Goal: Task Accomplishment & Management: Complete application form

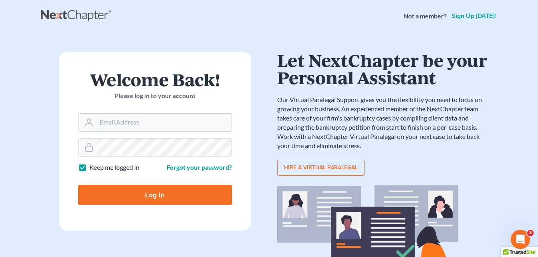
type input "[PERSON_NAME][EMAIL_ADDRESS][DOMAIN_NAME]"
click at [164, 201] on input "Log In" at bounding box center [155, 195] width 154 height 20
type input "Thinking..."
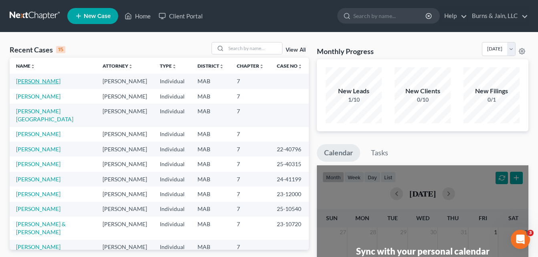
click at [40, 80] on link "[PERSON_NAME]" at bounding box center [38, 81] width 44 height 7
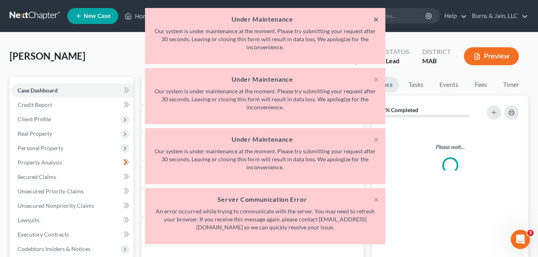
click at [377, 20] on button "×" at bounding box center [376, 19] width 6 height 10
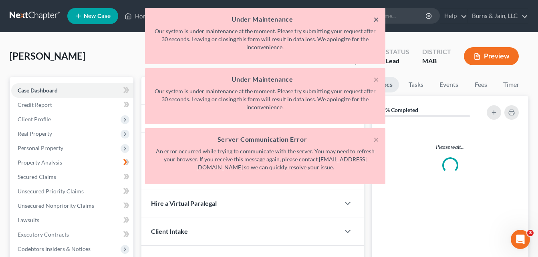
click at [377, 20] on button "×" at bounding box center [376, 19] width 6 height 10
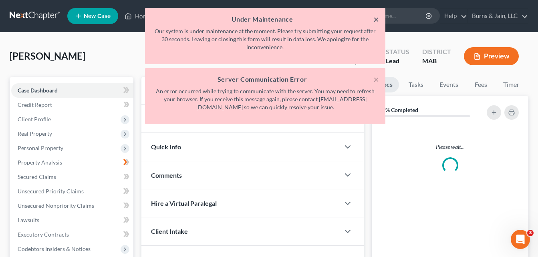
click at [377, 20] on button "×" at bounding box center [376, 19] width 6 height 10
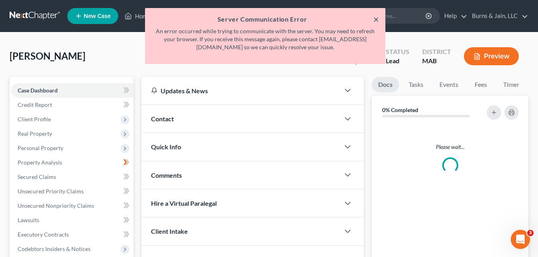
click at [377, 20] on button "×" at bounding box center [376, 19] width 6 height 10
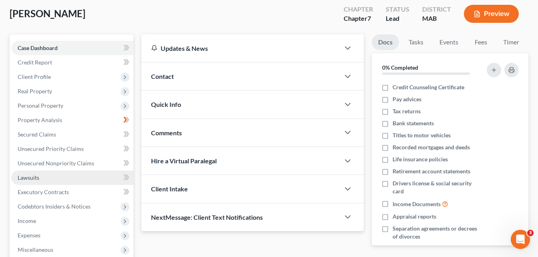
scroll to position [80, 0]
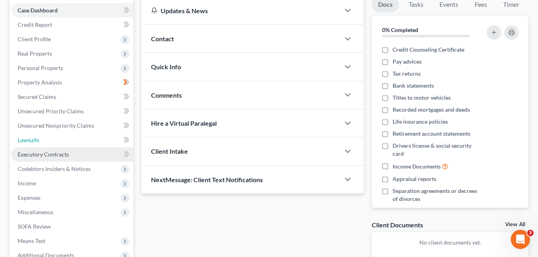
drag, startPoint x: 58, startPoint y: 139, endPoint x: 93, endPoint y: 149, distance: 36.3
click at [58, 139] on link "Lawsuits" at bounding box center [72, 140] width 122 height 14
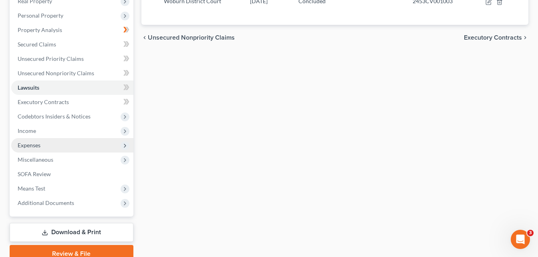
scroll to position [160, 0]
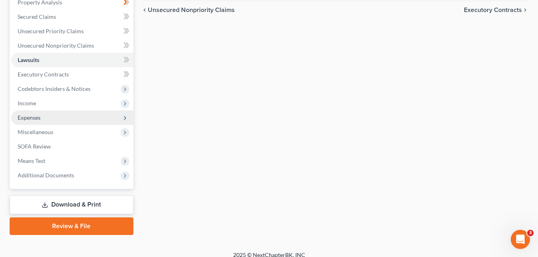
click at [73, 114] on span "Expenses" at bounding box center [72, 118] width 122 height 14
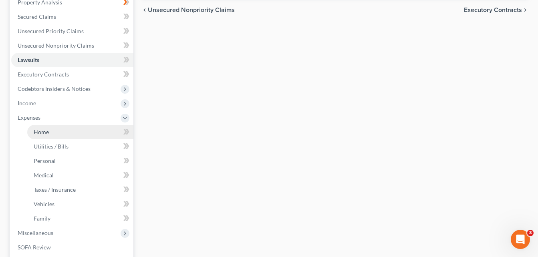
click at [76, 133] on link "Home" at bounding box center [80, 132] width 106 height 14
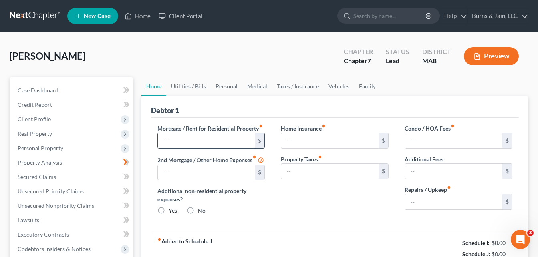
type input "2,550.00"
type input "0.00"
radio input "true"
type input "0.00"
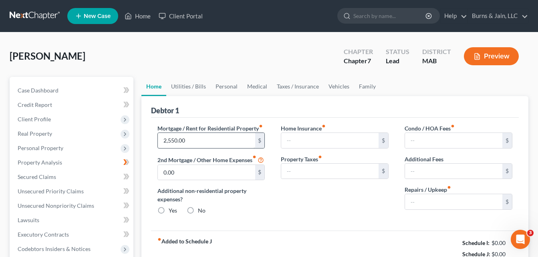
type input "0.00"
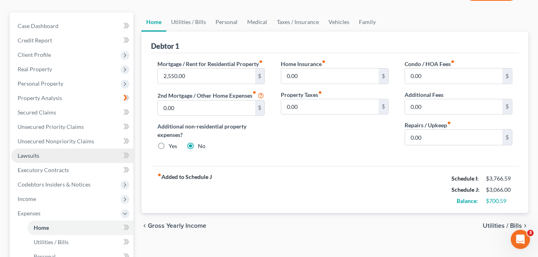
scroll to position [160, 0]
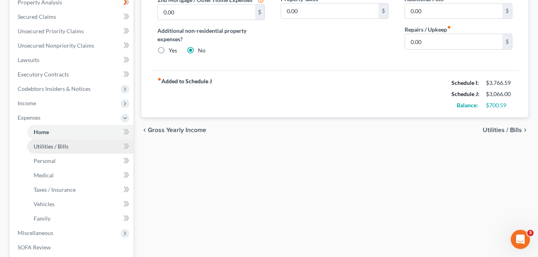
click at [69, 148] on link "Utilities / Bills" at bounding box center [80, 146] width 106 height 14
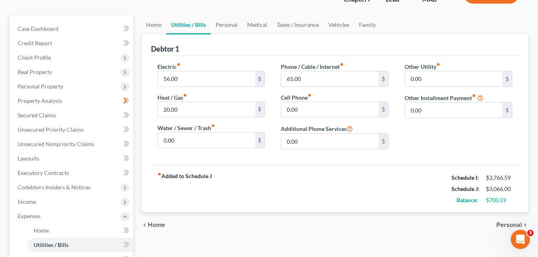
scroll to position [80, 0]
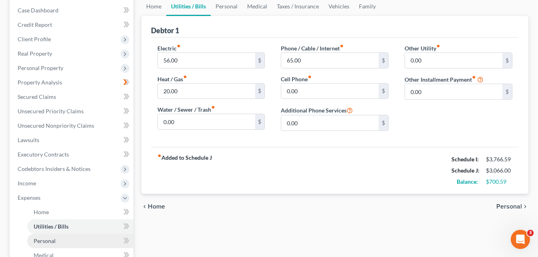
click at [63, 242] on link "Personal" at bounding box center [80, 241] width 106 height 14
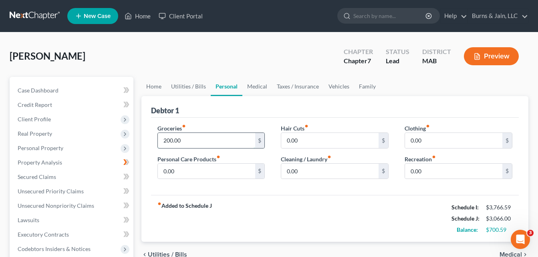
click at [165, 139] on input "200.00" at bounding box center [206, 140] width 97 height 15
type input "400.00"
click at [431, 141] on input "0.00" at bounding box center [453, 140] width 97 height 15
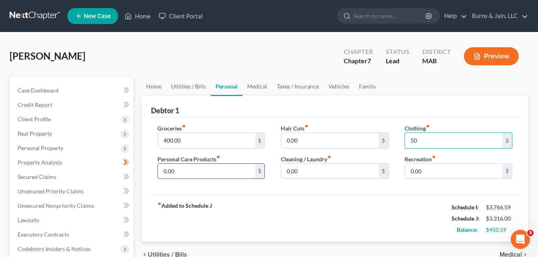
type input "50"
click at [209, 175] on input "0.00" at bounding box center [206, 171] width 97 height 15
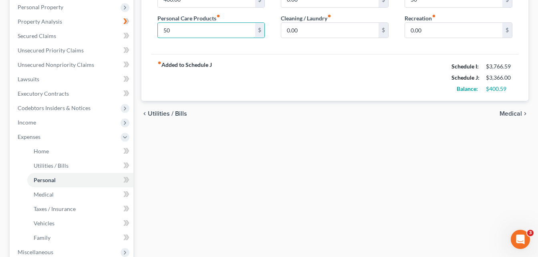
scroll to position [160, 0]
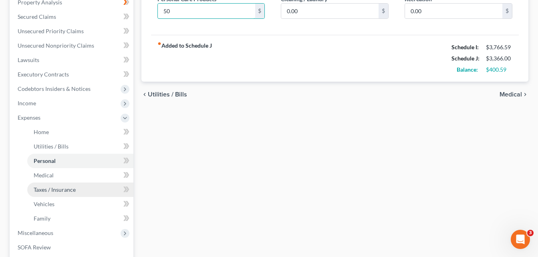
type input "50"
click at [64, 190] on span "Taxes / Insurance" at bounding box center [55, 189] width 42 height 7
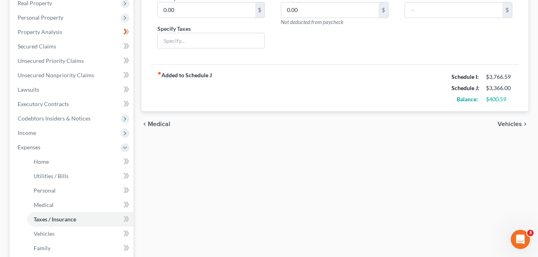
scroll to position [160, 0]
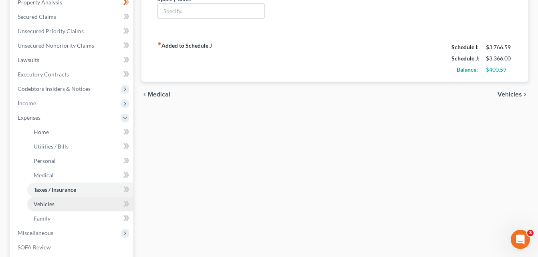
click at [48, 206] on span "Vehicles" at bounding box center [44, 204] width 21 height 7
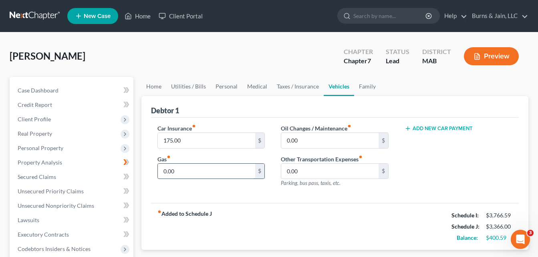
click at [185, 169] on input "0.00" at bounding box center [206, 171] width 97 height 15
type input "200"
click at [329, 169] on input "0.00" at bounding box center [329, 171] width 97 height 15
click at [432, 167] on div "Add New Car Payment" at bounding box center [459, 159] width 124 height 70
click at [338, 171] on input "250" at bounding box center [329, 171] width 97 height 15
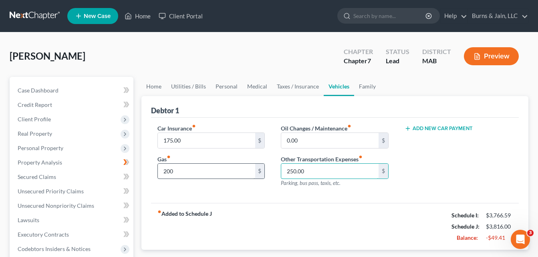
type input "250.00"
click at [230, 172] on input "200" at bounding box center [206, 171] width 97 height 15
type input "200.00"
click at [252, 199] on div "Car Insurance fiber_manual_record 175.00 $ Gas fiber_manual_record 200.00 $ Oil…" at bounding box center [335, 161] width 368 height 86
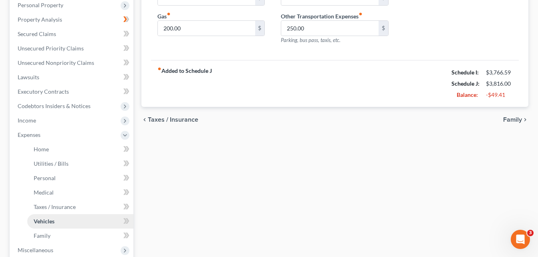
scroll to position [160, 0]
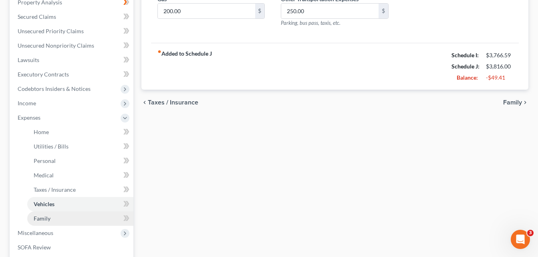
drag, startPoint x: 85, startPoint y: 221, endPoint x: 101, endPoint y: 221, distance: 16.4
click at [85, 221] on link "Family" at bounding box center [80, 219] width 106 height 14
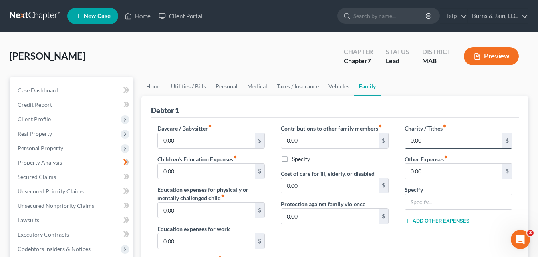
click at [432, 140] on input "0.00" at bounding box center [453, 140] width 97 height 15
type input "25.00"
click at [485, 153] on div "Charity / Tithes fiber_manual_record 25.00 $ Other Expenses fiber_manual_record…" at bounding box center [459, 209] width 124 height 170
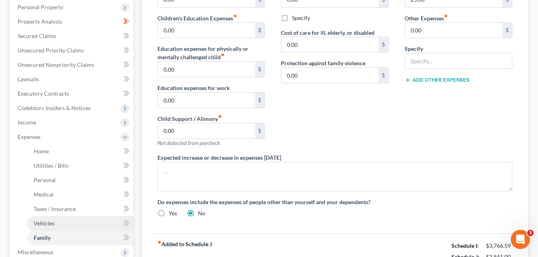
scroll to position [160, 0]
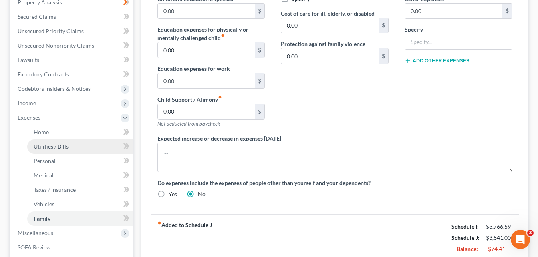
click at [71, 146] on link "Utilities / Bills" at bounding box center [80, 146] width 106 height 14
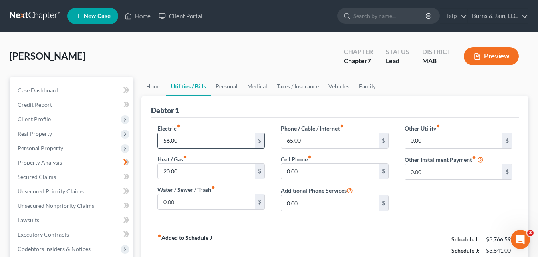
click at [169, 141] on input "56.00" at bounding box center [206, 140] width 97 height 15
type input "117.00"
click at [248, 156] on div "Heat / Gas fiber_manual_record 20.00 $" at bounding box center [211, 167] width 108 height 24
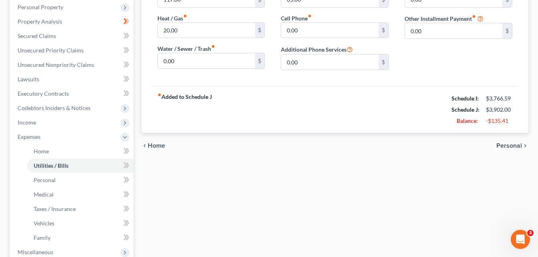
scroll to position [160, 0]
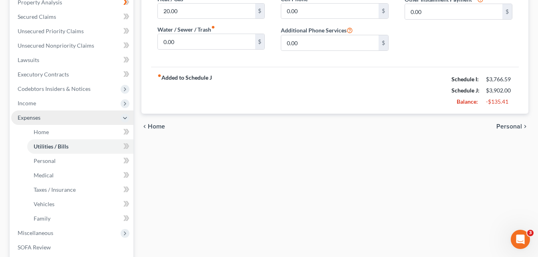
click at [126, 117] on icon at bounding box center [125, 118] width 6 height 6
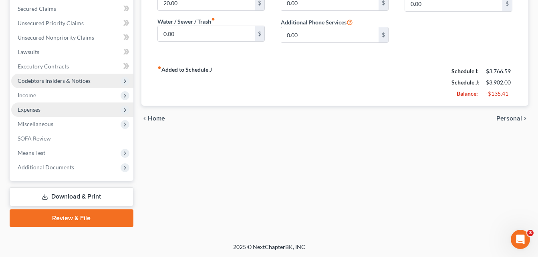
scroll to position [169, 0]
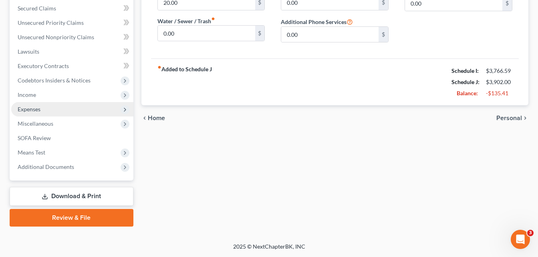
click at [78, 194] on link "Download & Print" at bounding box center [72, 196] width 124 height 19
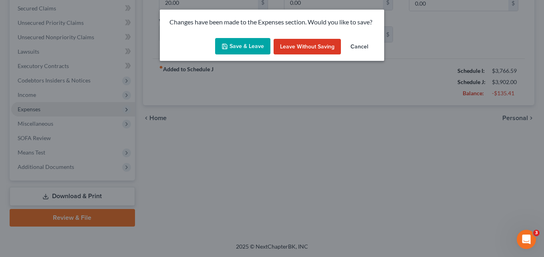
click at [244, 48] on button "Save & Leave" at bounding box center [242, 46] width 55 height 17
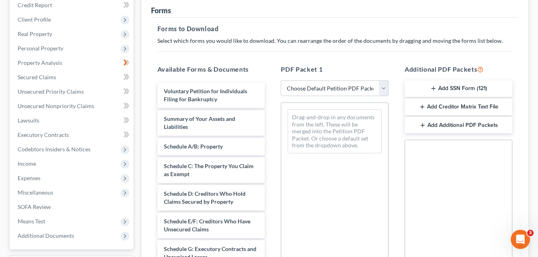
scroll to position [80, 0]
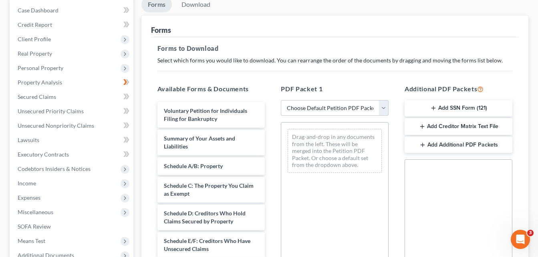
click at [384, 110] on select "Choose Default Petition PDF Packet Complete Bankruptcy Petition (all forms and …" at bounding box center [335, 108] width 108 height 16
select select "0"
click at [281, 100] on select "Choose Default Petition PDF Packet Complete Bankruptcy Petition (all forms and …" at bounding box center [335, 108] width 108 height 16
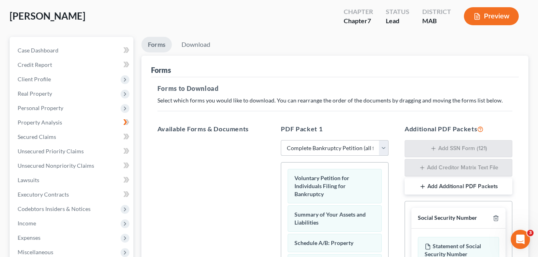
scroll to position [0, 0]
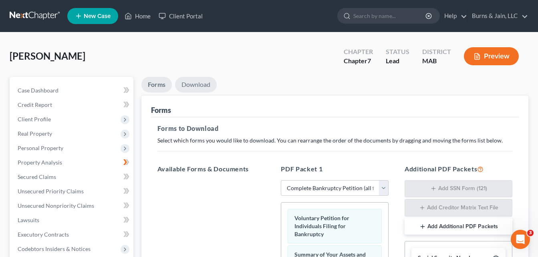
click at [208, 82] on link "Download" at bounding box center [196, 85] width 42 height 16
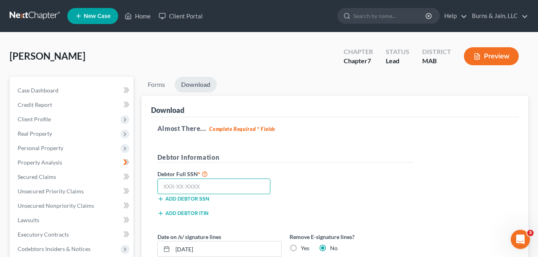
click at [232, 187] on input "text" at bounding box center [213, 187] width 113 height 16
click at [210, 189] on input "text" at bounding box center [213, 187] width 113 height 16
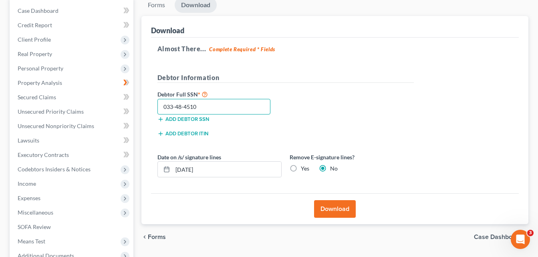
scroll to position [160, 0]
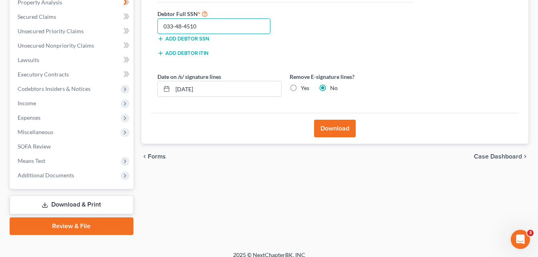
type input "033-48-4510"
click at [336, 127] on button "Download" at bounding box center [335, 129] width 42 height 18
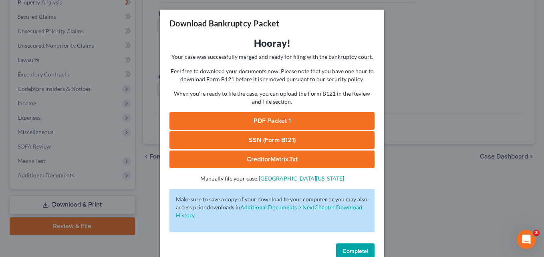
click at [359, 252] on span "Complete!" at bounding box center [356, 251] width 26 height 7
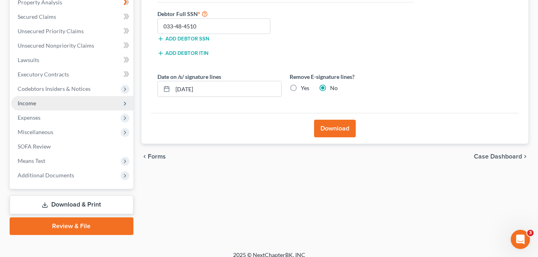
scroll to position [80, 0]
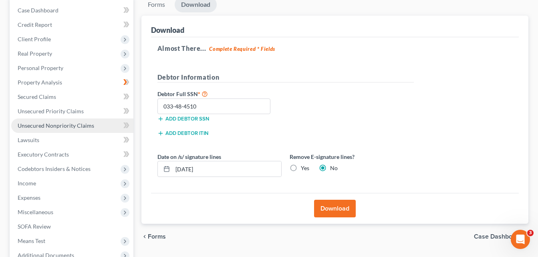
click at [65, 126] on span "Unsecured Nonpriority Claims" at bounding box center [56, 125] width 77 height 7
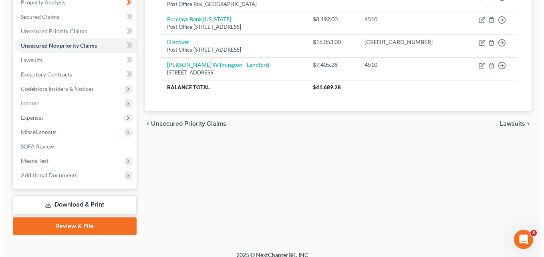
scroll to position [80, 0]
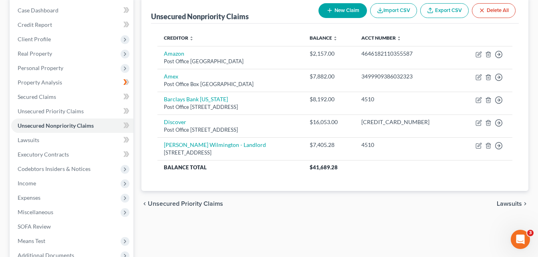
click at [338, 7] on button "New Claim" at bounding box center [343, 10] width 48 height 15
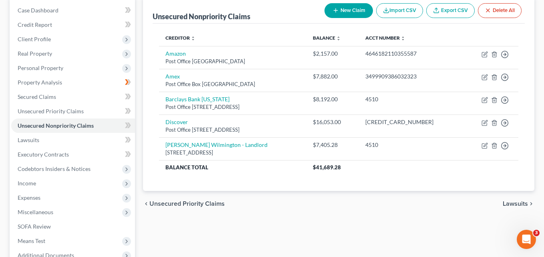
select select "0"
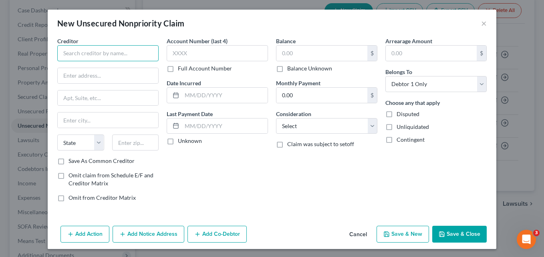
click at [98, 53] on input "text" at bounding box center [107, 53] width 101 height 16
type input "Tufts Health Plan"
click at [199, 55] on input "text" at bounding box center [217, 53] width 101 height 16
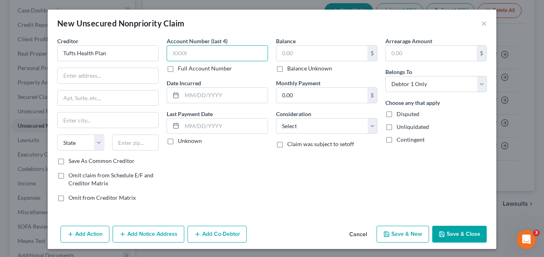
click at [193, 56] on input "text" at bounding box center [217, 53] width 101 height 16
click at [192, 54] on input "text" at bounding box center [217, 53] width 101 height 16
click at [210, 52] on input "text" at bounding box center [217, 53] width 101 height 16
type input "4510"
click at [306, 56] on input "text" at bounding box center [321, 53] width 91 height 15
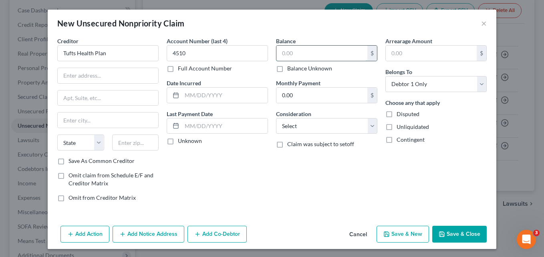
click at [315, 58] on input "text" at bounding box center [321, 53] width 91 height 15
click at [305, 51] on input "text" at bounding box center [321, 53] width 91 height 15
click at [294, 55] on input "text" at bounding box center [321, 53] width 91 height 15
type input "187.27"
click at [96, 74] on input "text" at bounding box center [108, 75] width 101 height 15
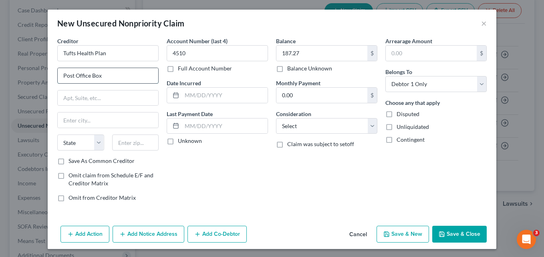
click at [109, 77] on input "Post Office Box" at bounding box center [108, 75] width 101 height 15
type input "Post Office Box 67"
click at [95, 118] on input "text" at bounding box center [108, 120] width 101 height 15
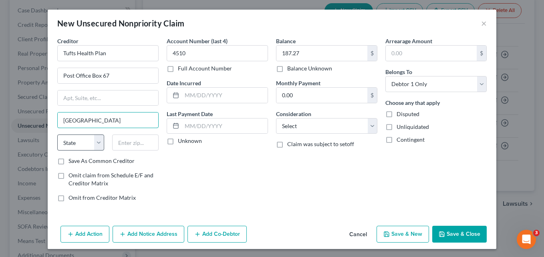
type input "[GEOGRAPHIC_DATA]"
click at [98, 139] on select "State [US_STATE] AK AR AZ CA CO CT DE DC [GEOGRAPHIC_DATA] [GEOGRAPHIC_DATA] GU…" at bounding box center [80, 143] width 47 height 16
select select "24"
click at [57, 135] on select "State [US_STATE] AK AR AZ CA CO CT DE DC [GEOGRAPHIC_DATA] [GEOGRAPHIC_DATA] GU…" at bounding box center [80, 143] width 47 height 16
click at [137, 145] on input "text" at bounding box center [135, 143] width 47 height 16
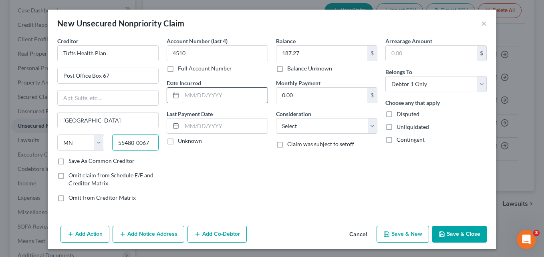
type input "55480-0067"
click at [195, 93] on input "text" at bounding box center [225, 95] width 86 height 15
type input "[DATE]"
